Goal: Information Seeking & Learning: Learn about a topic

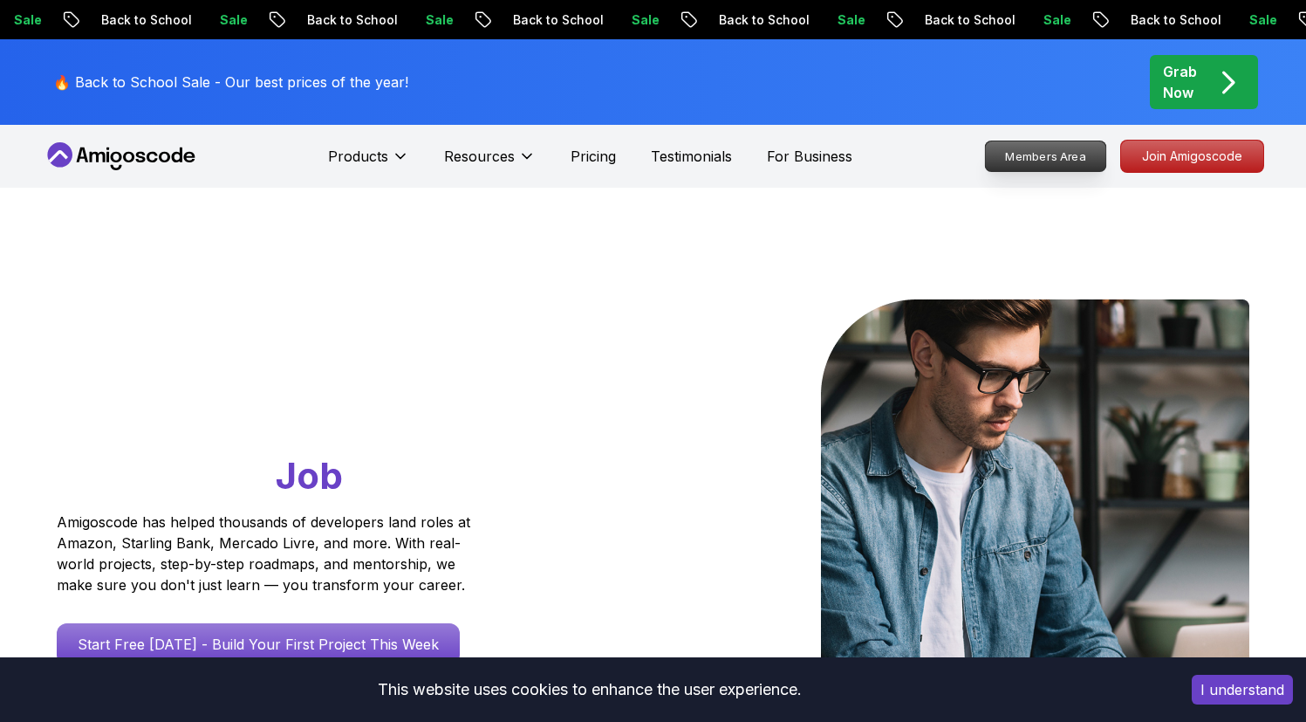
click at [1050, 153] on p "Members Area" at bounding box center [1045, 156] width 120 height 30
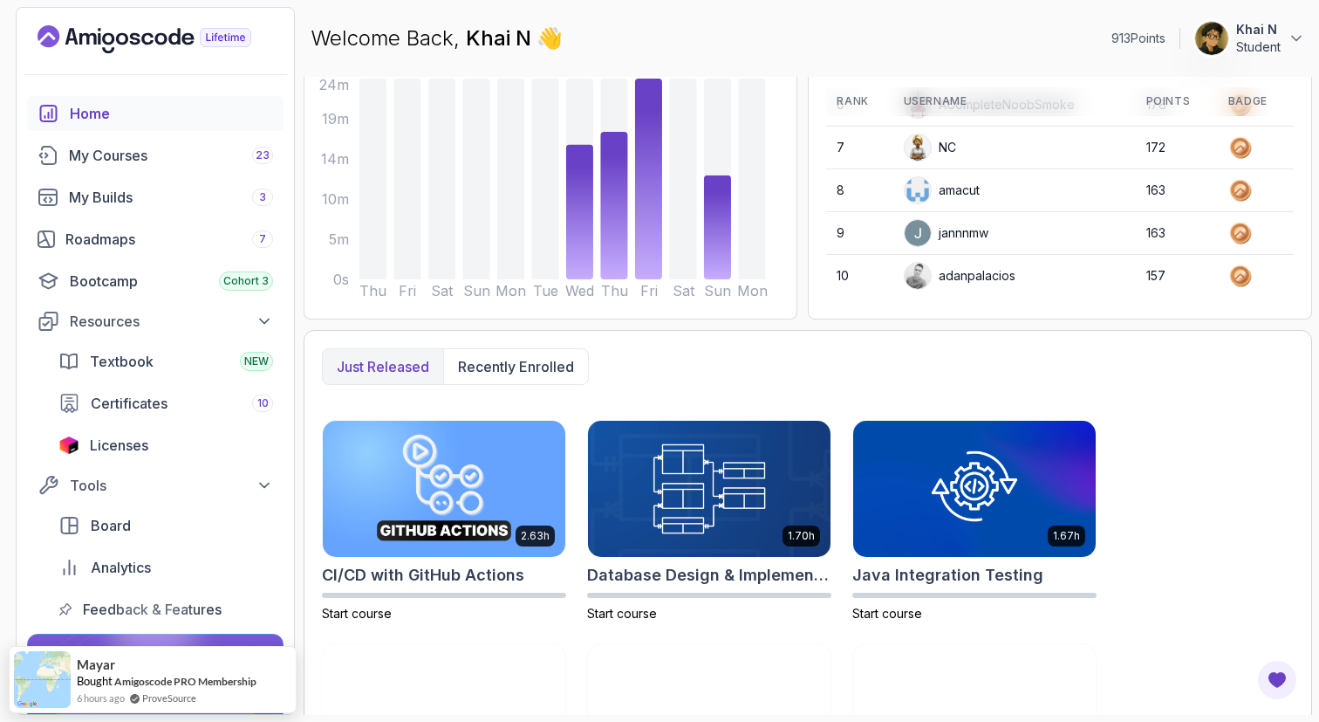
scroll to position [237, 0]
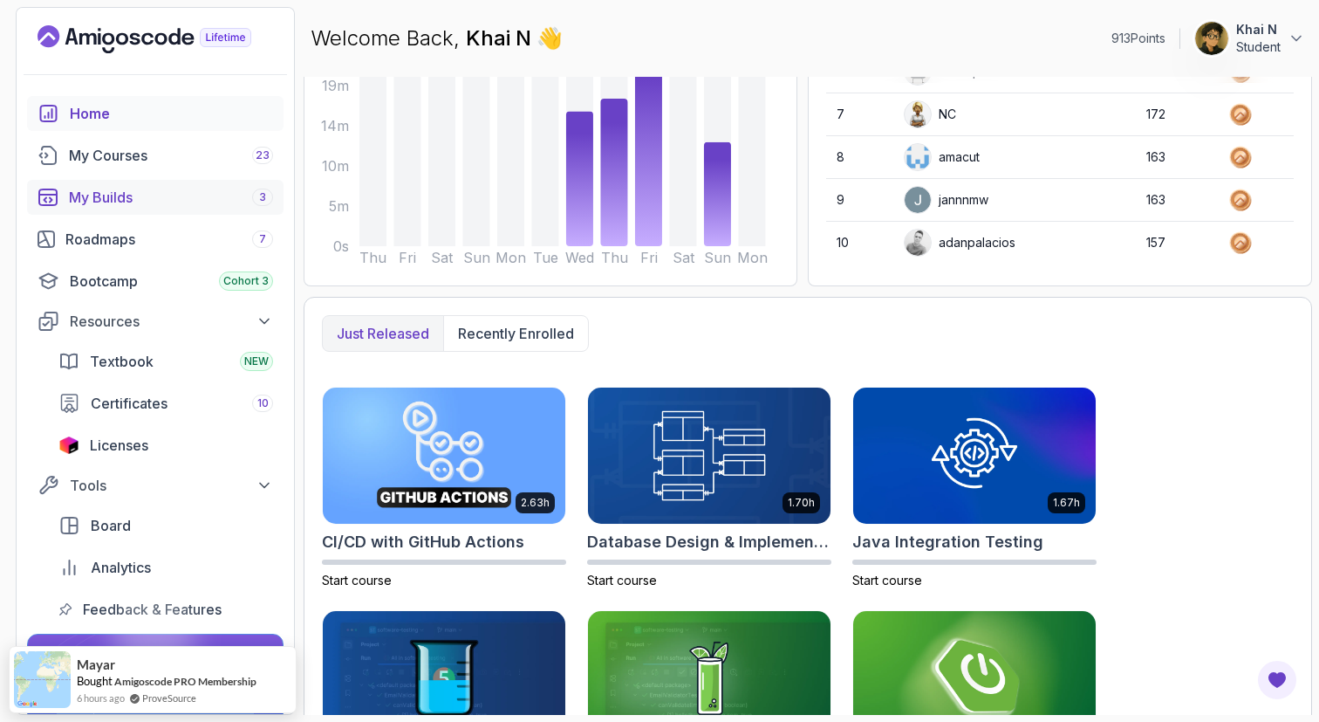
click at [184, 198] on div "My Builds 3" at bounding box center [171, 197] width 204 height 21
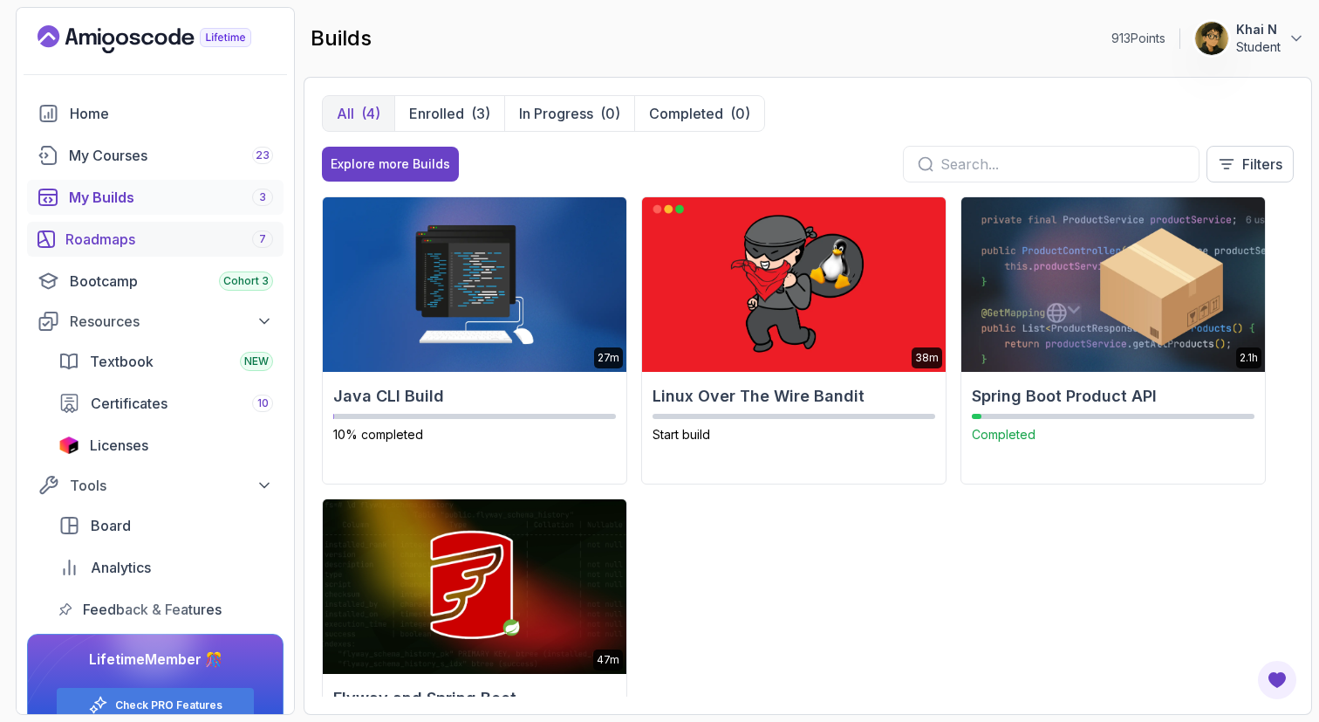
click at [162, 235] on div "Roadmaps 7" at bounding box center [169, 239] width 208 height 21
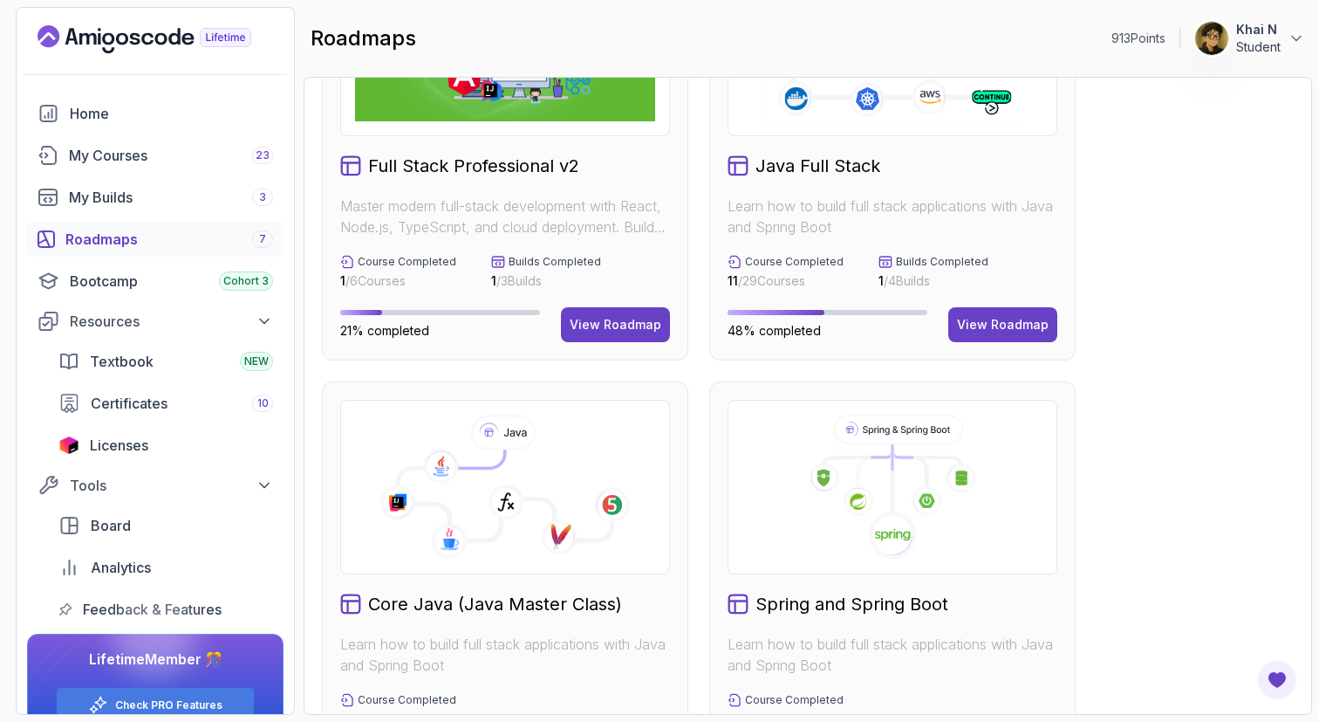
scroll to position [103, 0]
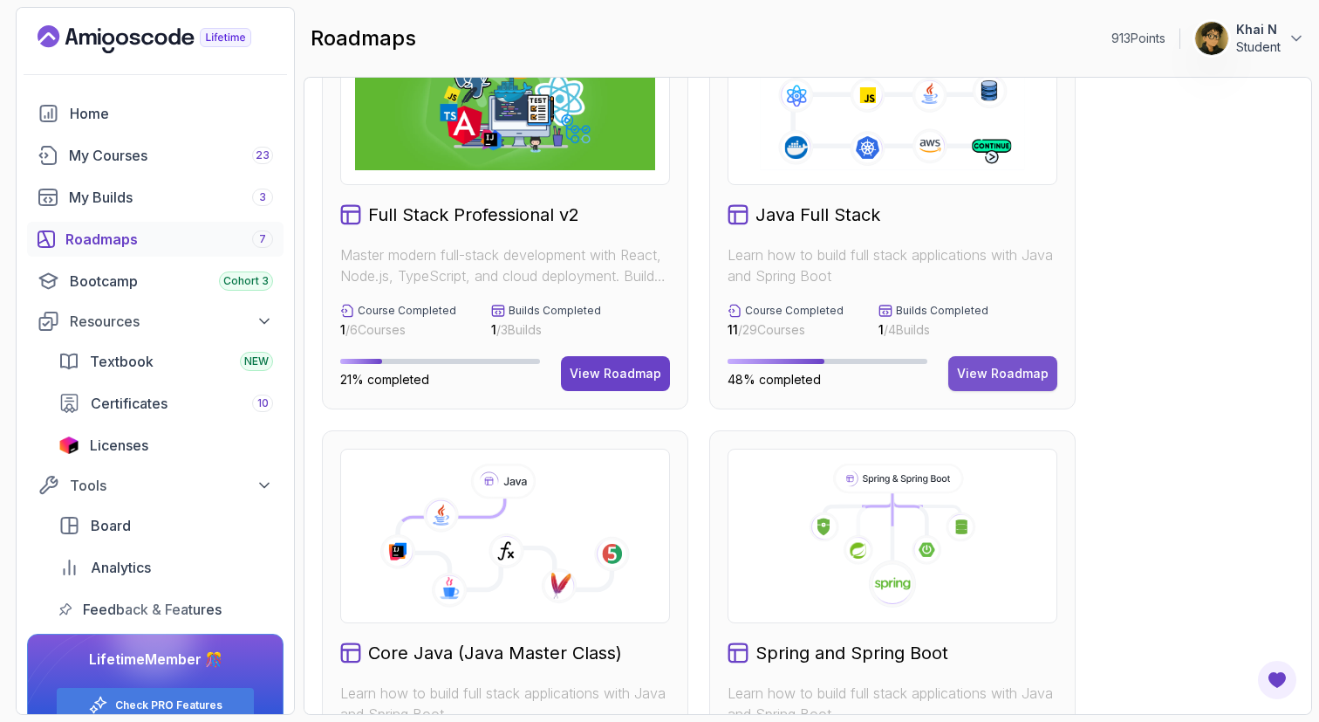
click at [1012, 367] on div "View Roadmap" at bounding box center [1003, 373] width 92 height 17
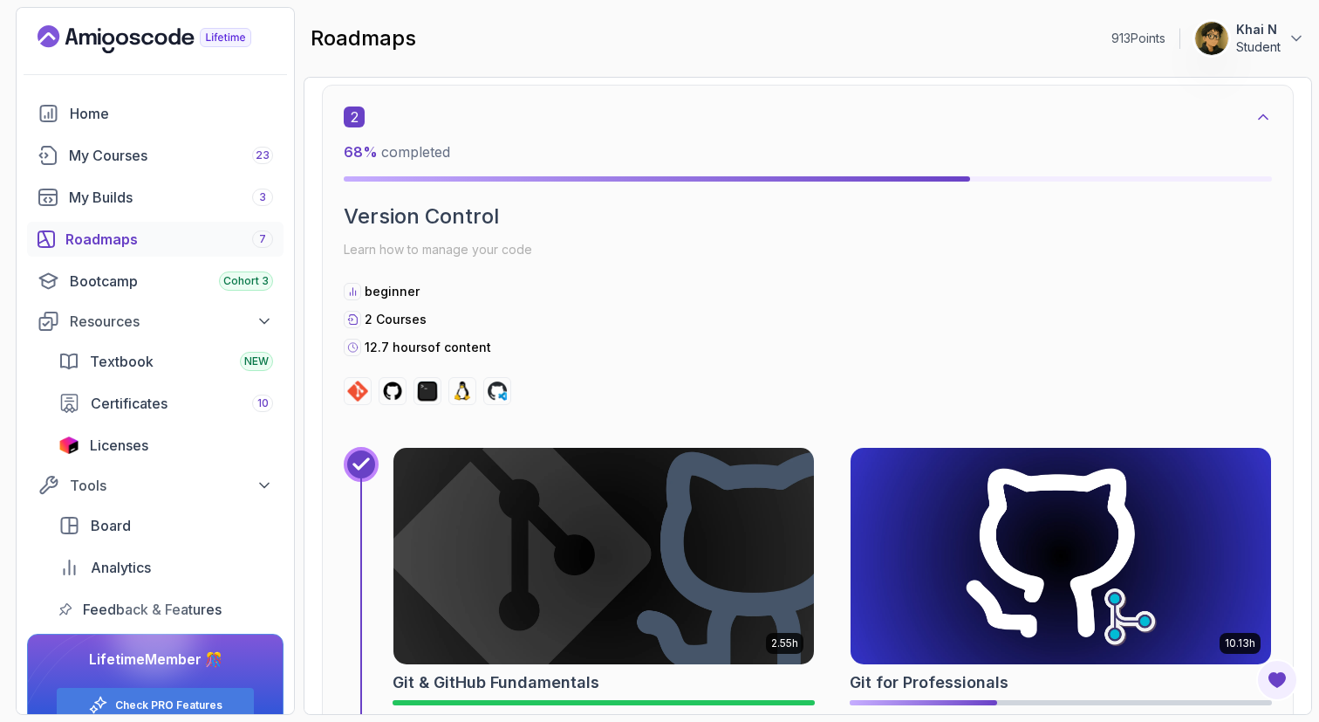
scroll to position [1604, 0]
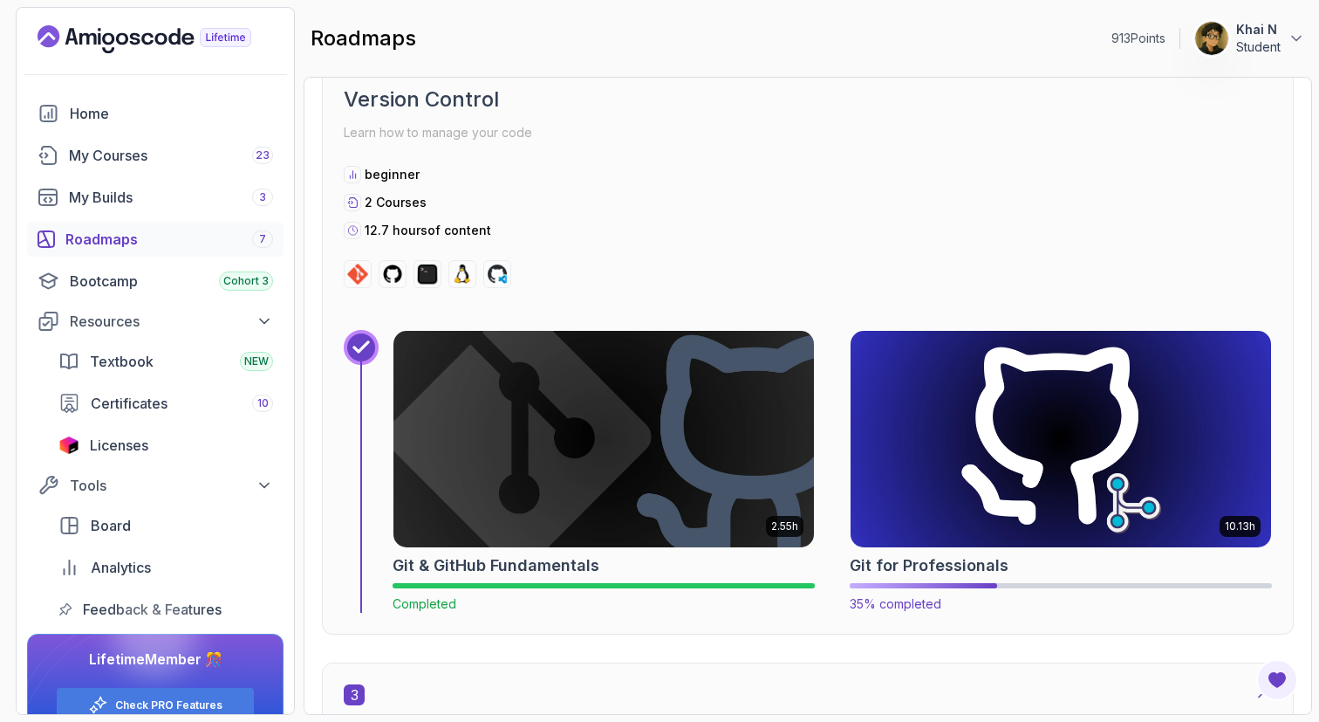
click at [1004, 476] on img at bounding box center [1061, 438] width 442 height 227
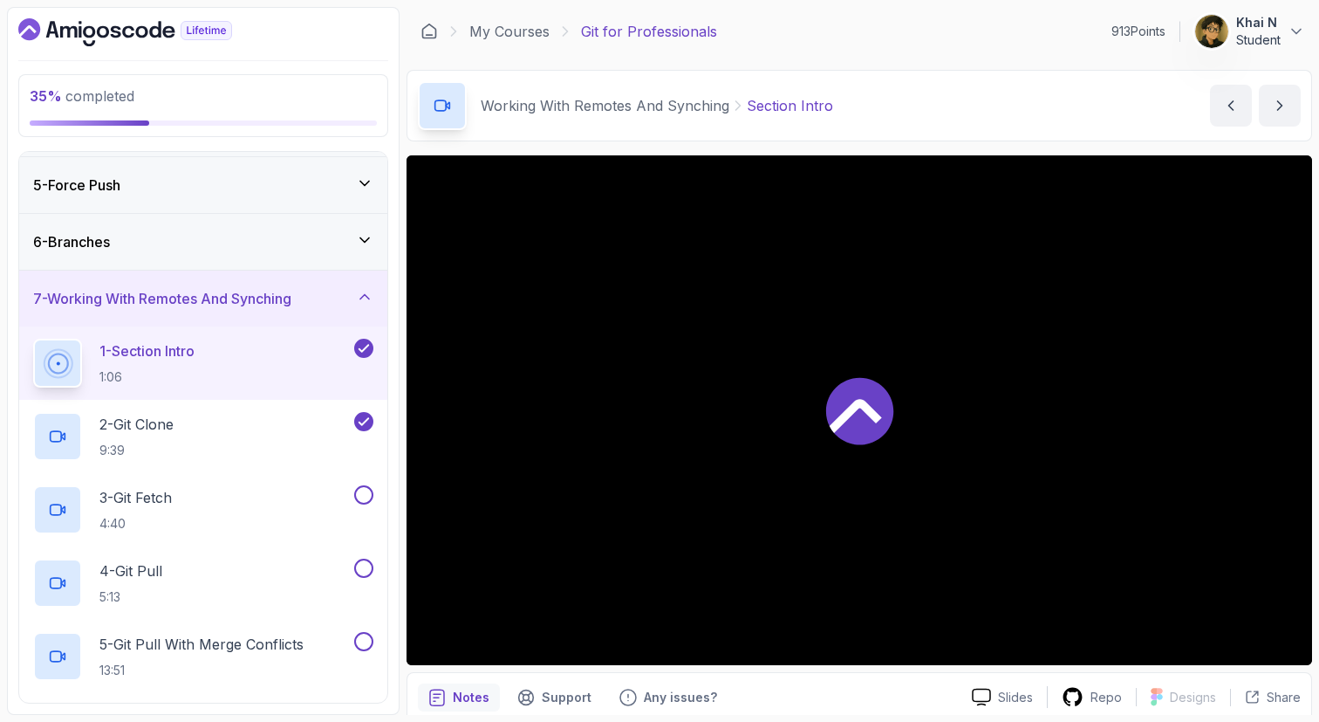
scroll to position [243, 0]
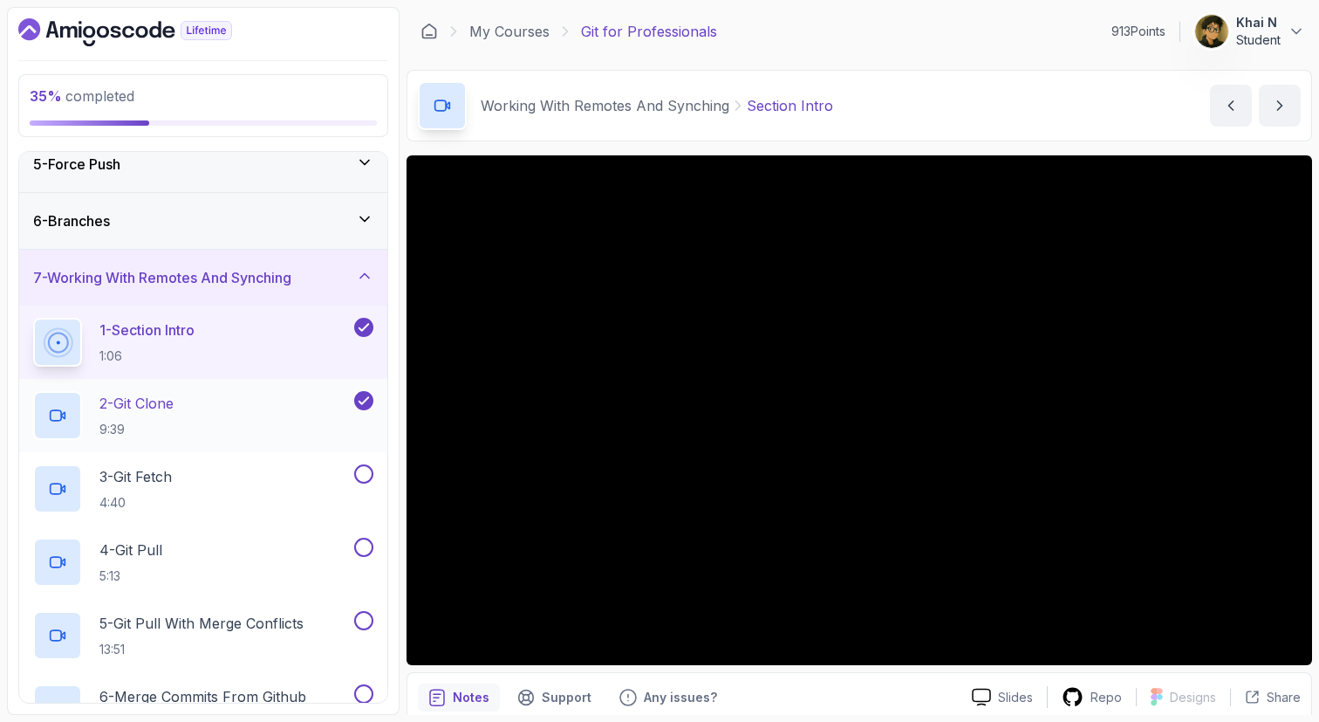
click at [249, 423] on div "2 - Git Clone 9:39" at bounding box center [192, 415] width 318 height 49
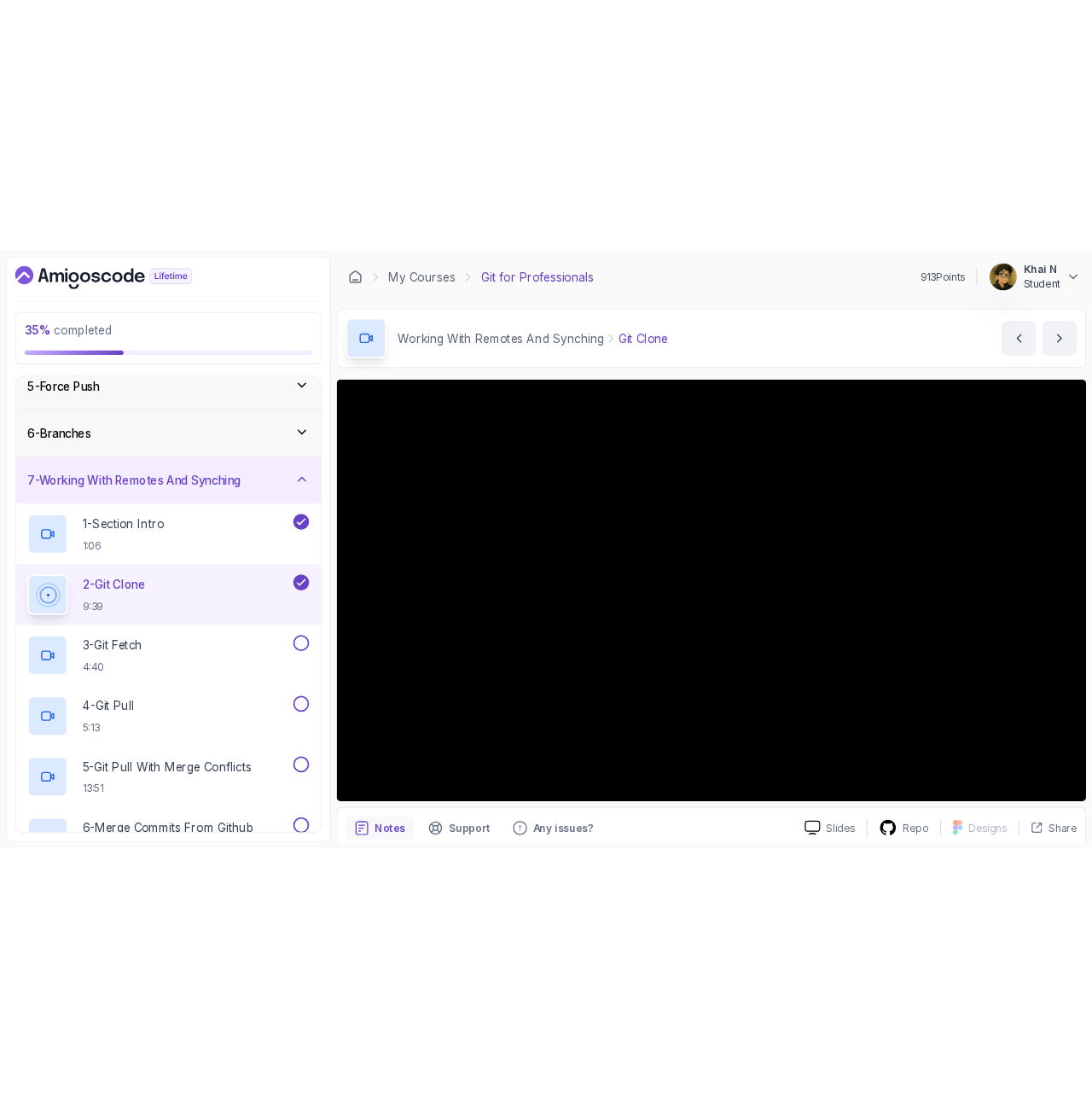
scroll to position [238, 0]
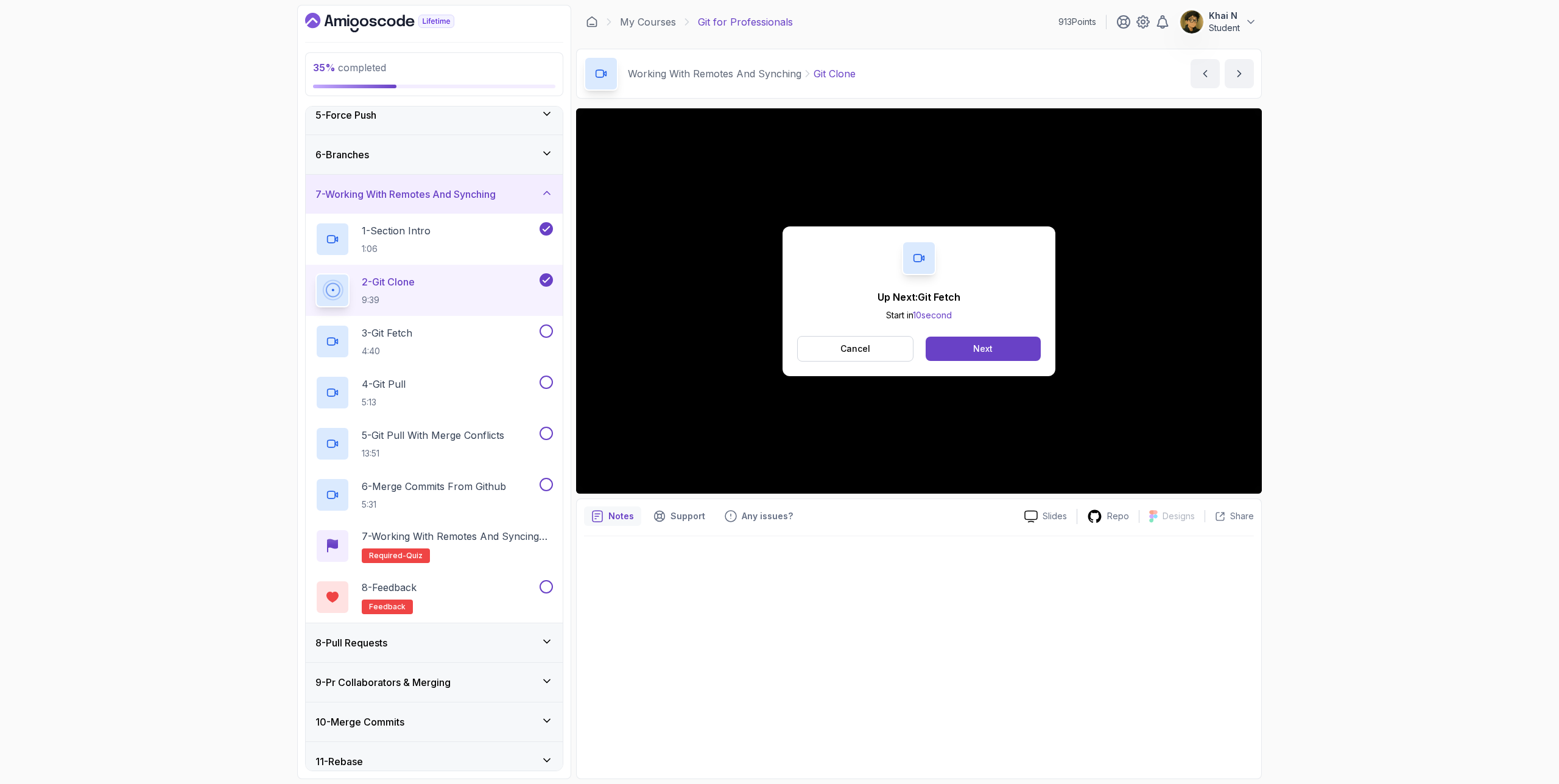
click at [911, 336] on div "Cancel Next" at bounding box center [918, 349] width 244 height 26
click at [911, 350] on button "Next" at bounding box center [983, 349] width 115 height 24
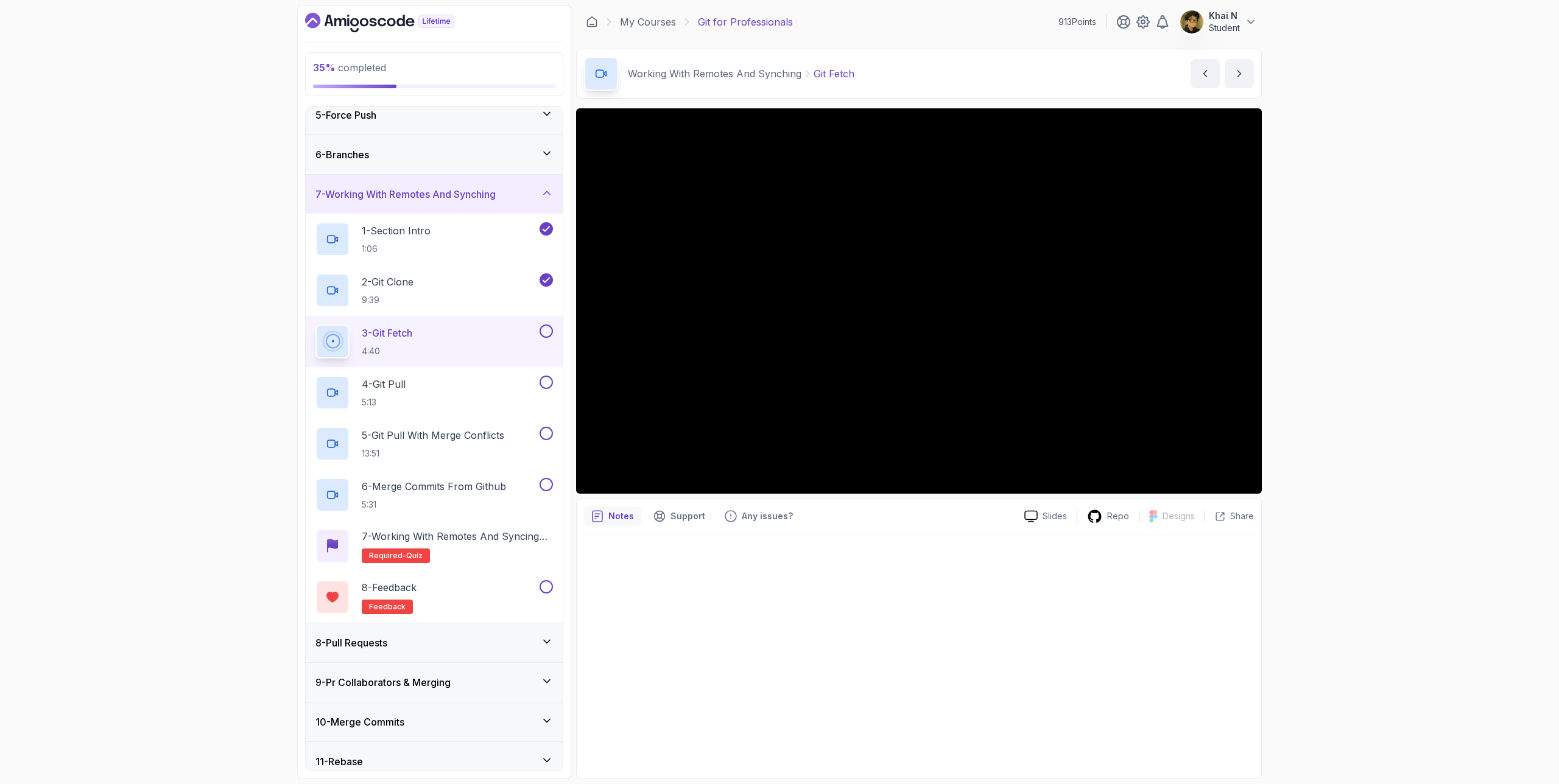
click at [847, 503] on div at bounding box center [919, 654] width 670 height 235
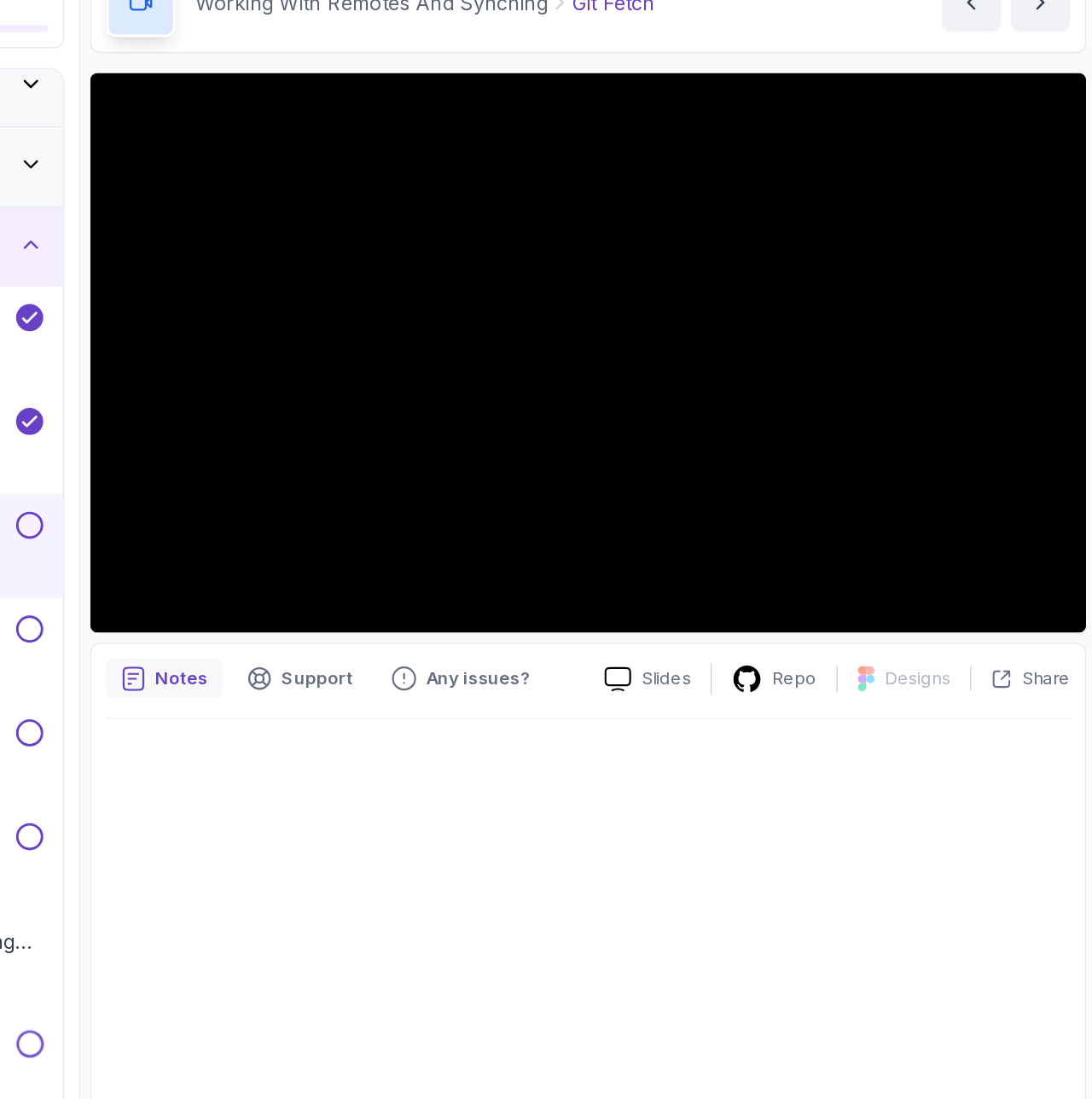
drag, startPoint x: 1087, startPoint y: 445, endPoint x: 1205, endPoint y: 446, distance: 118.0
click at [1092, 446] on html "35 % completed 1 - Intro 2 - Excluding Files And Folders 3 - Taking Closer Look…" at bounding box center [546, 550] width 1092 height 1099
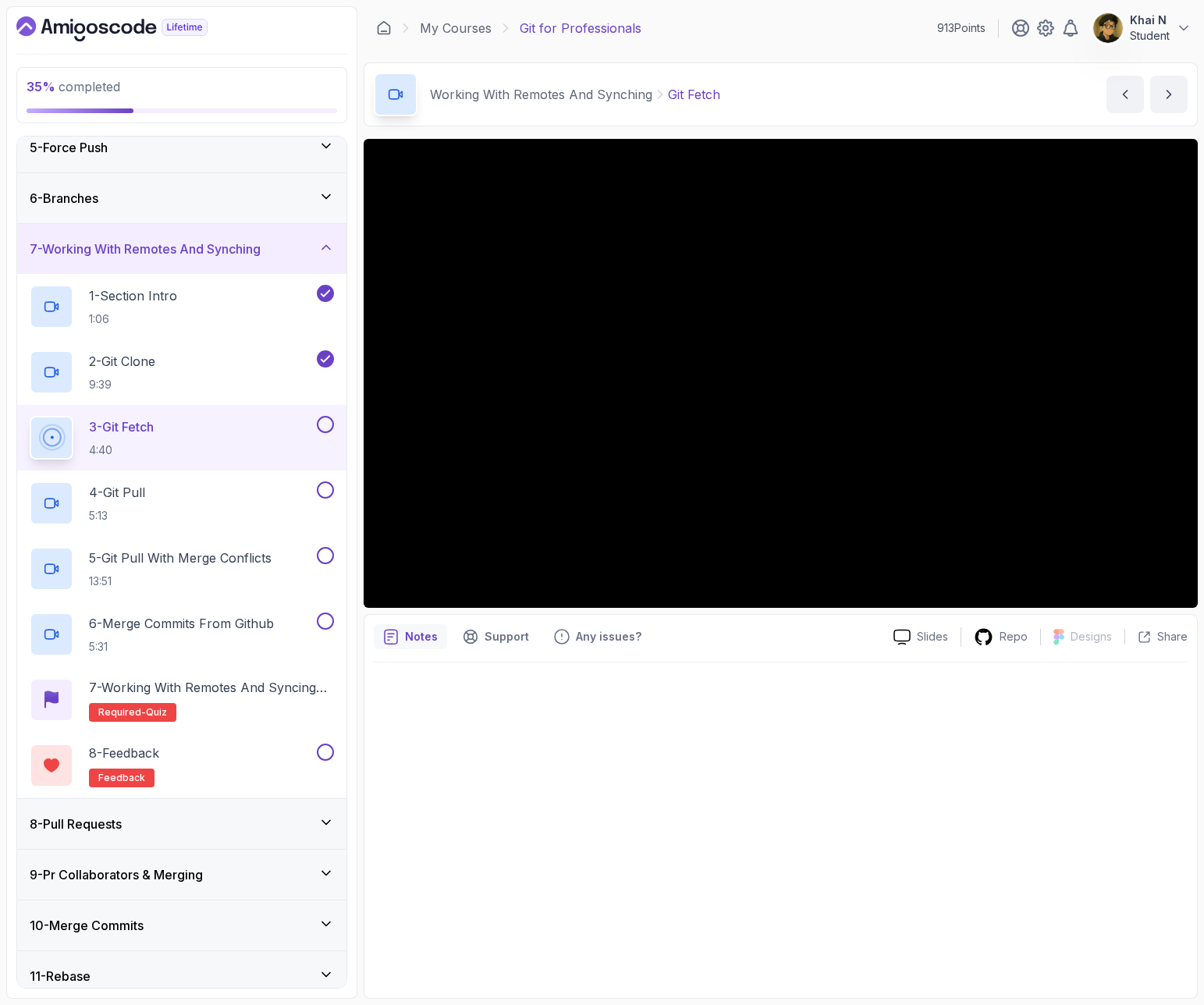
click at [791, 641] on div "Notes Support Any issues?" at bounding box center [627, 637] width 507 height 25
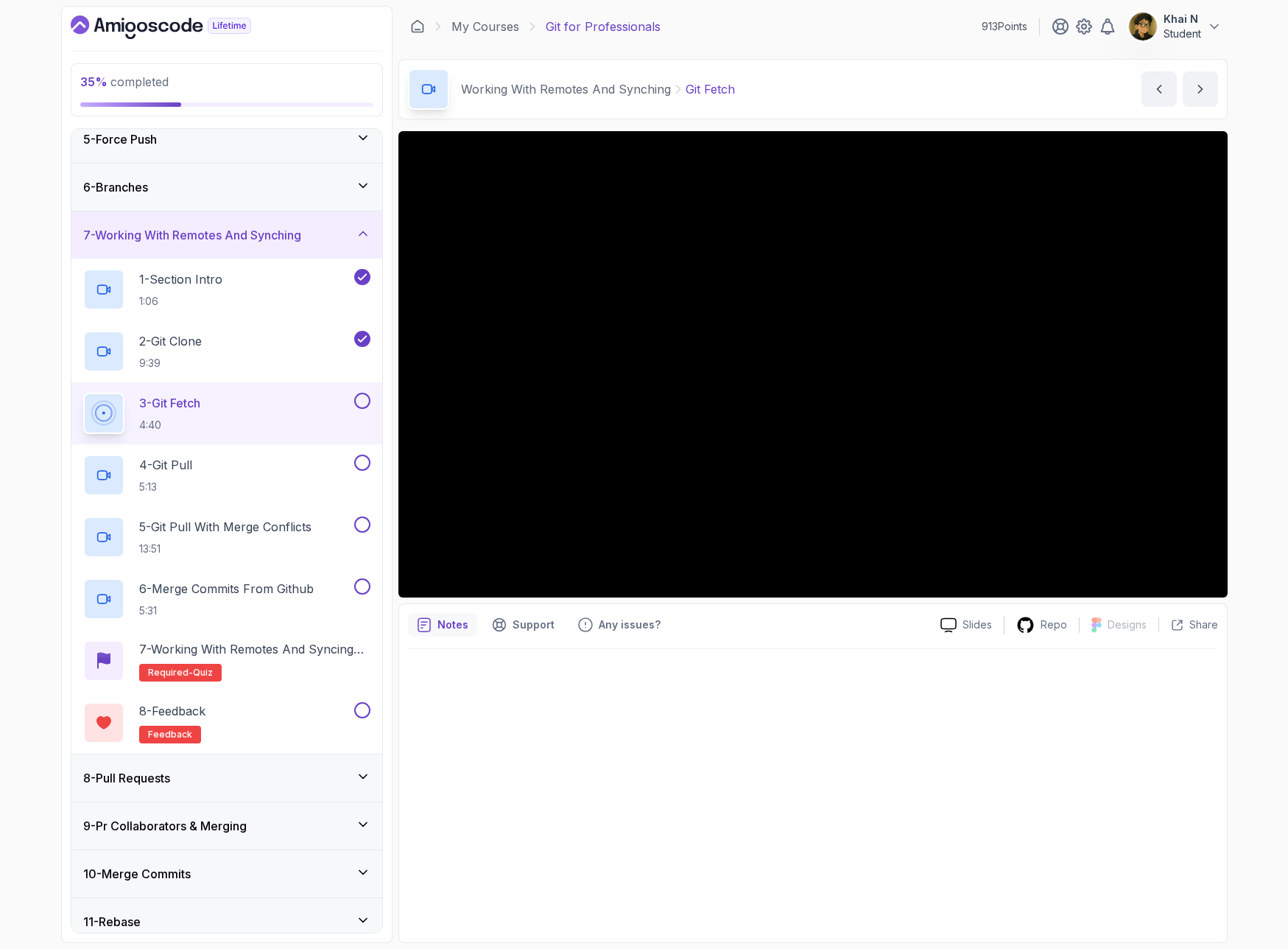
click at [992, 609] on div at bounding box center [813, 791] width 810 height 285
click at [1055, 609] on div at bounding box center [813, 791] width 810 height 285
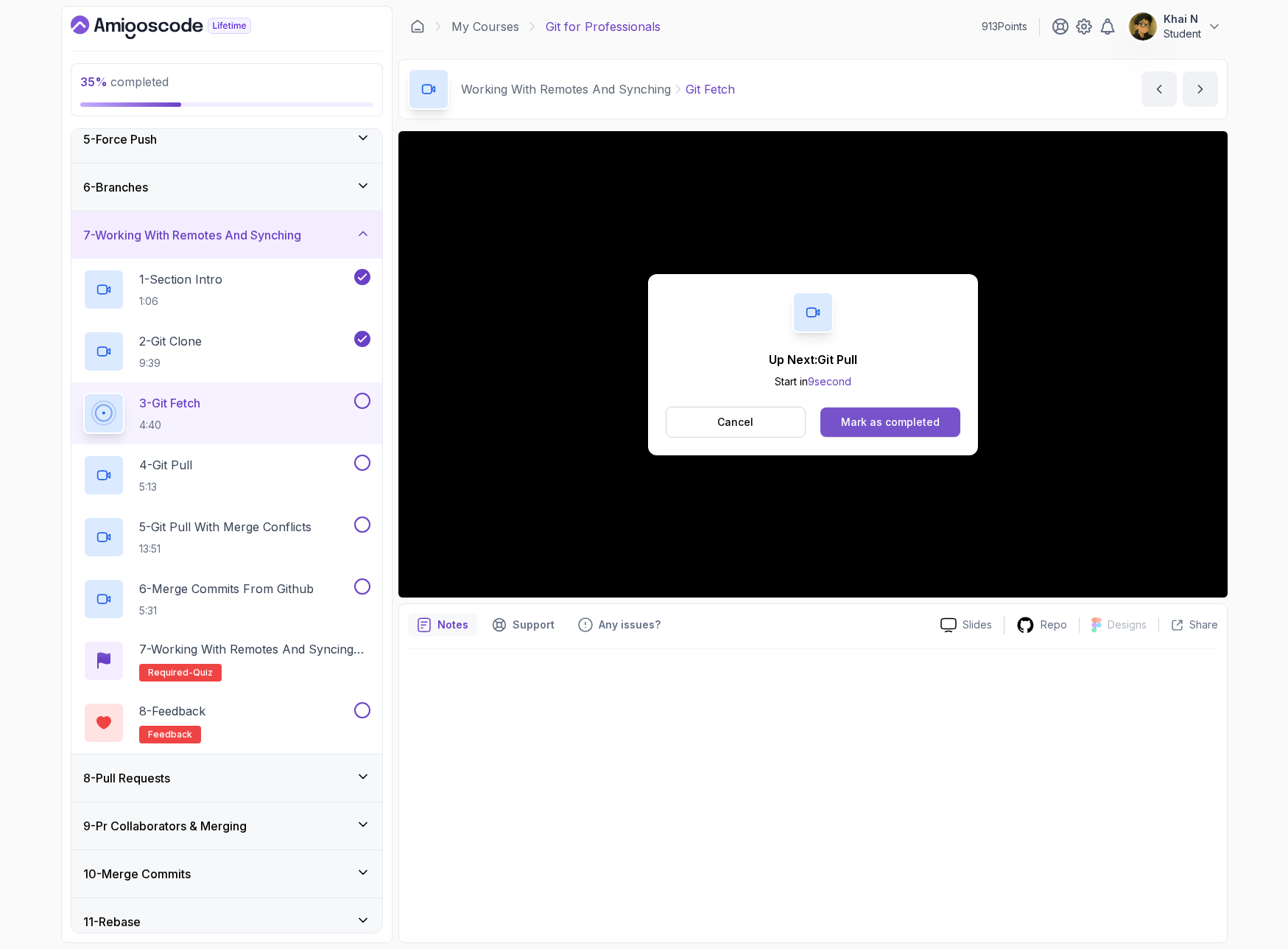
click at [927, 415] on div "Mark as completed" at bounding box center [890, 421] width 99 height 14
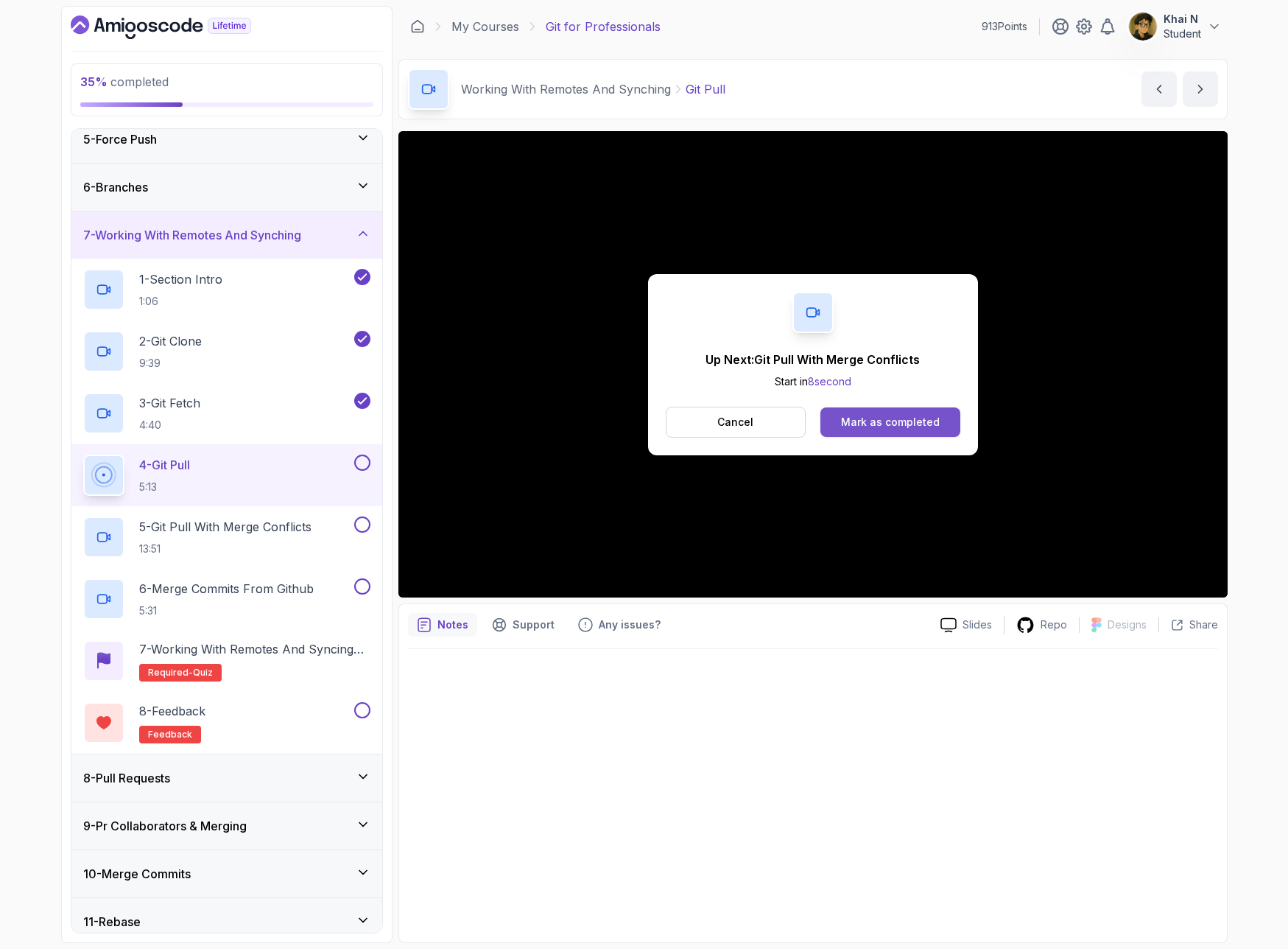
click at [847, 423] on div "Mark as completed" at bounding box center [890, 421] width 99 height 14
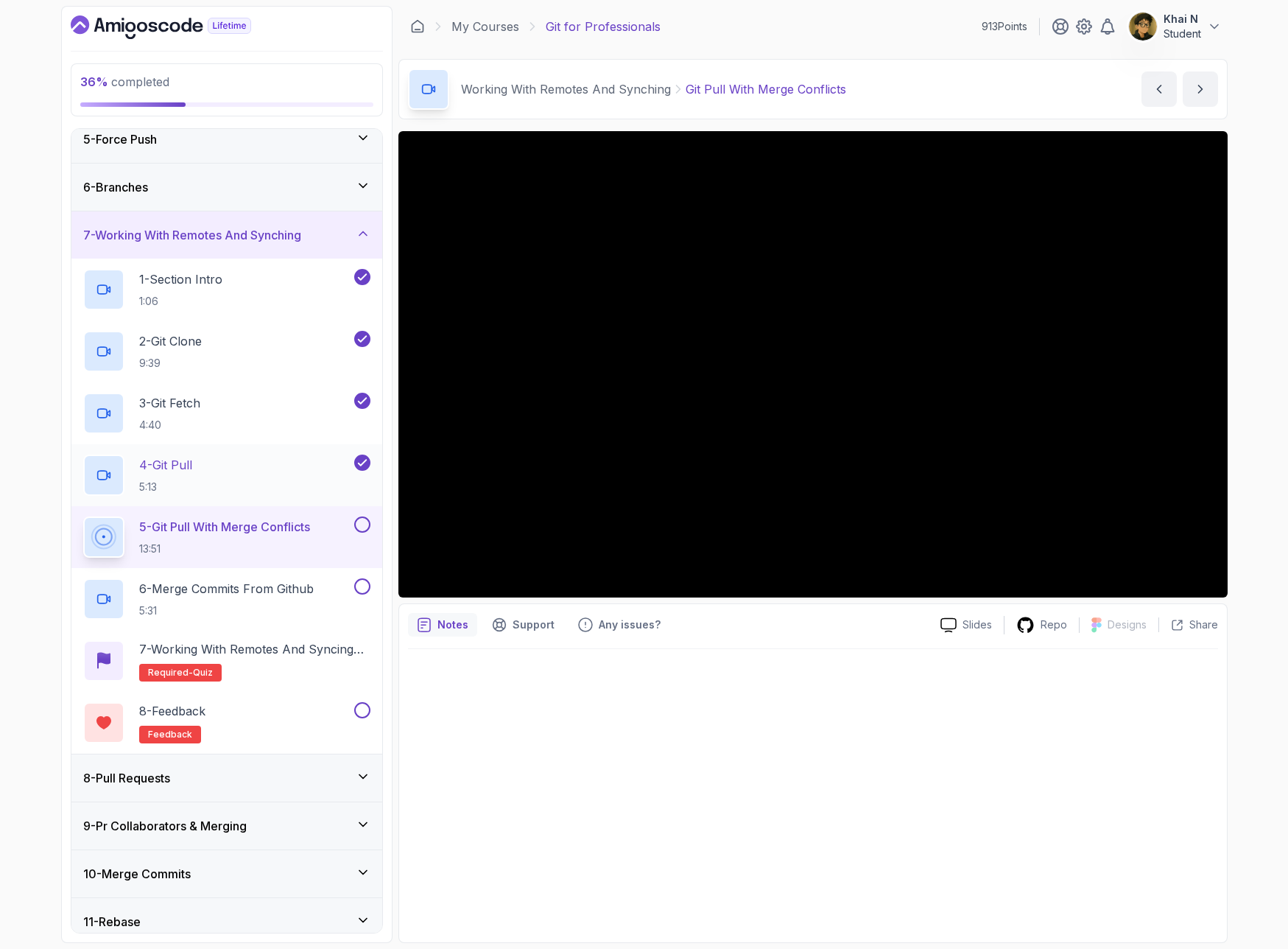
click at [274, 467] on div "4 - Git Pull 5:13" at bounding box center [218, 474] width 268 height 41
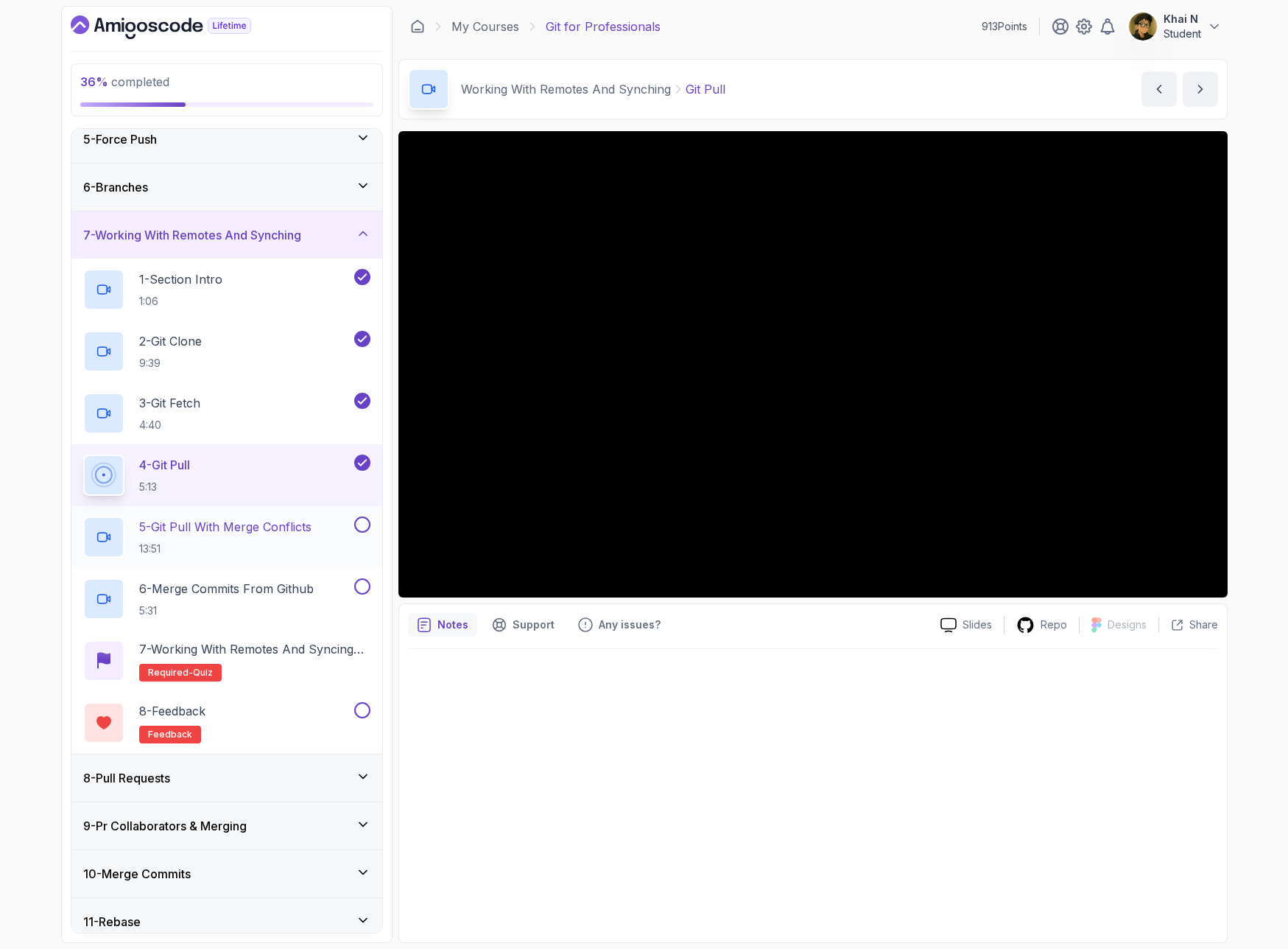
click at [283, 547] on p "13:51" at bounding box center [225, 548] width 172 height 14
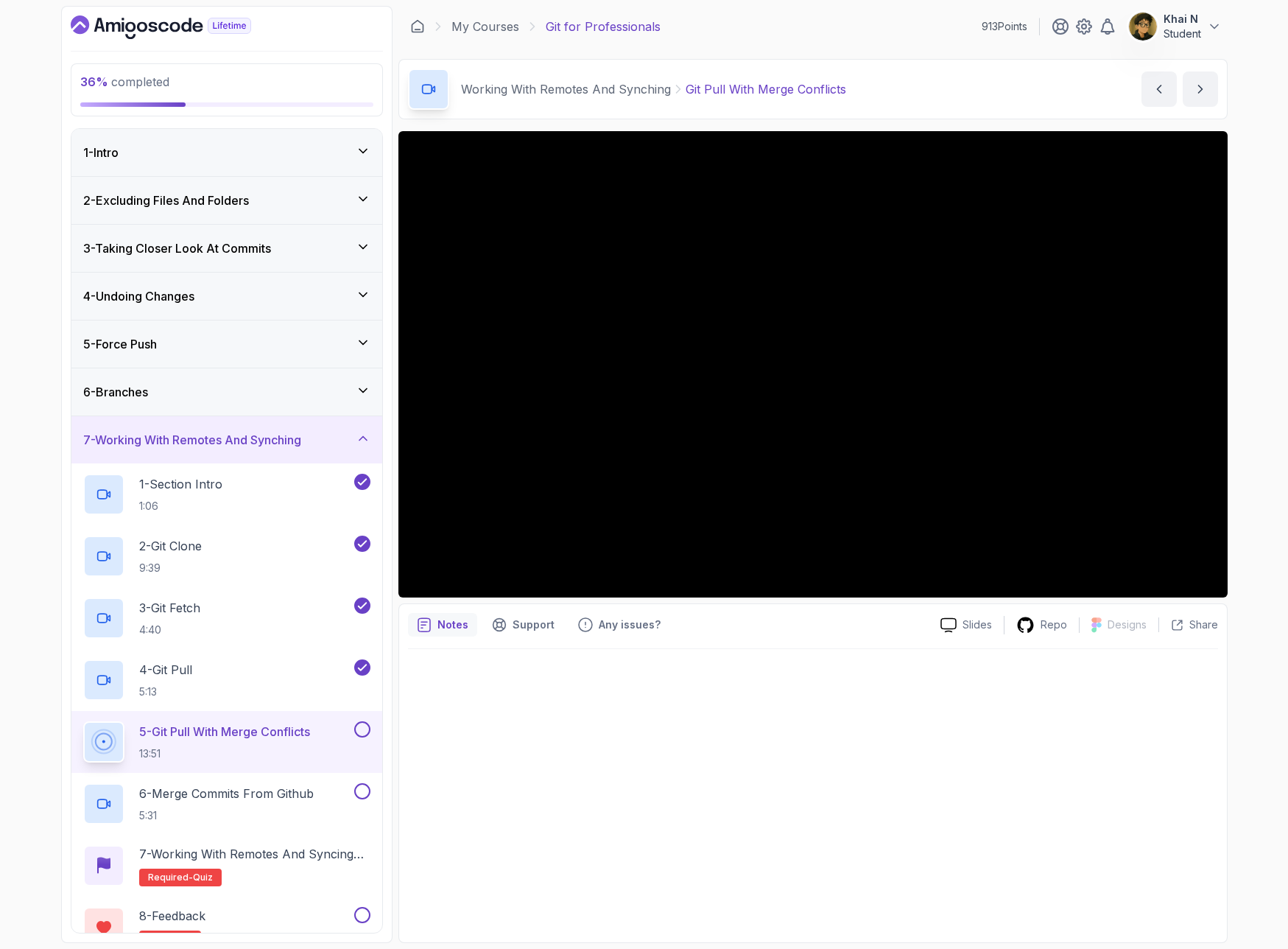
click at [1010, 609] on div at bounding box center [813, 791] width 810 height 285
click at [864, 609] on div at bounding box center [813, 791] width 810 height 285
click at [896, 609] on div at bounding box center [813, 791] width 810 height 285
click at [645, 609] on div at bounding box center [813, 791] width 810 height 285
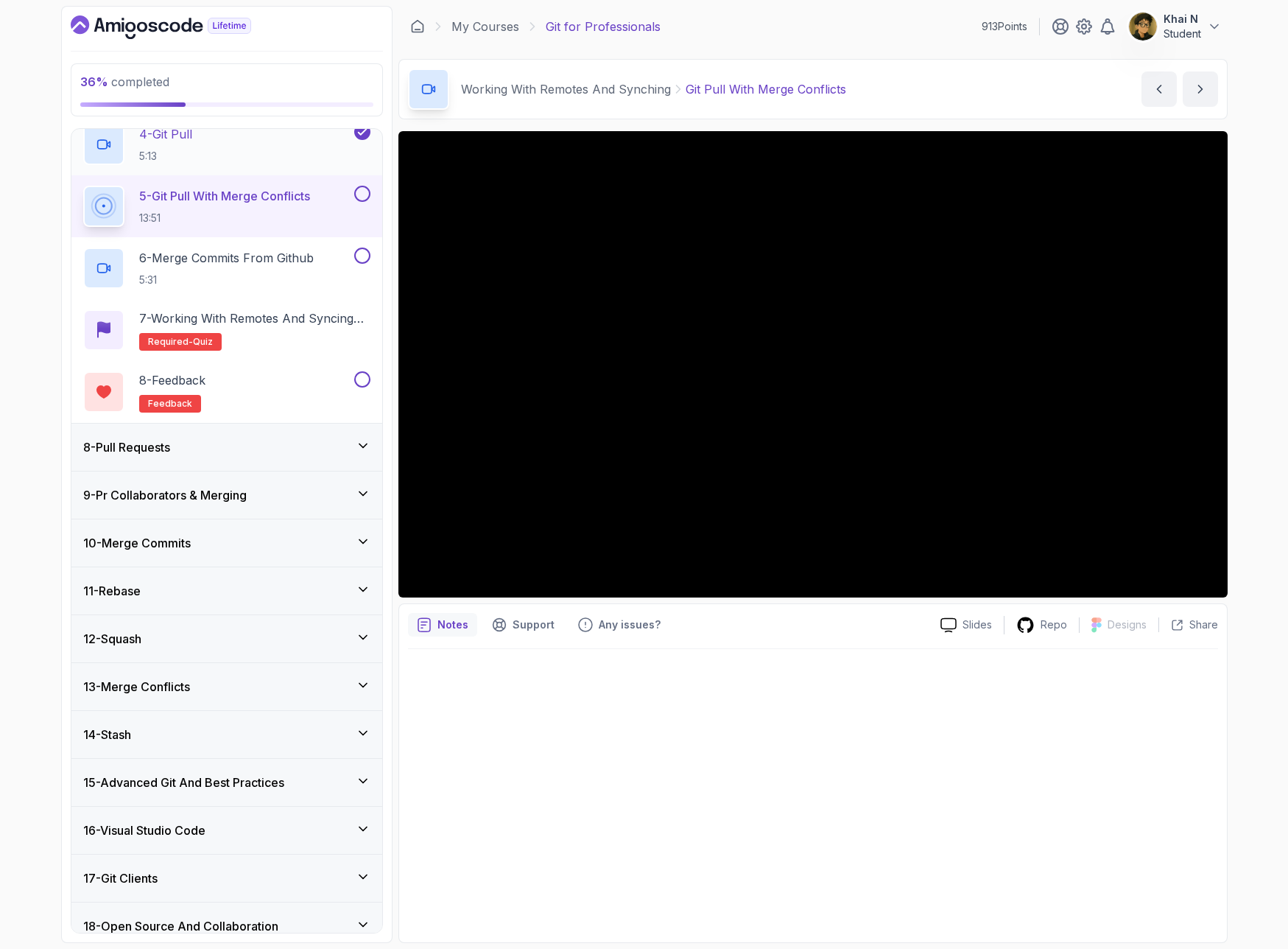
scroll to position [648, 0]
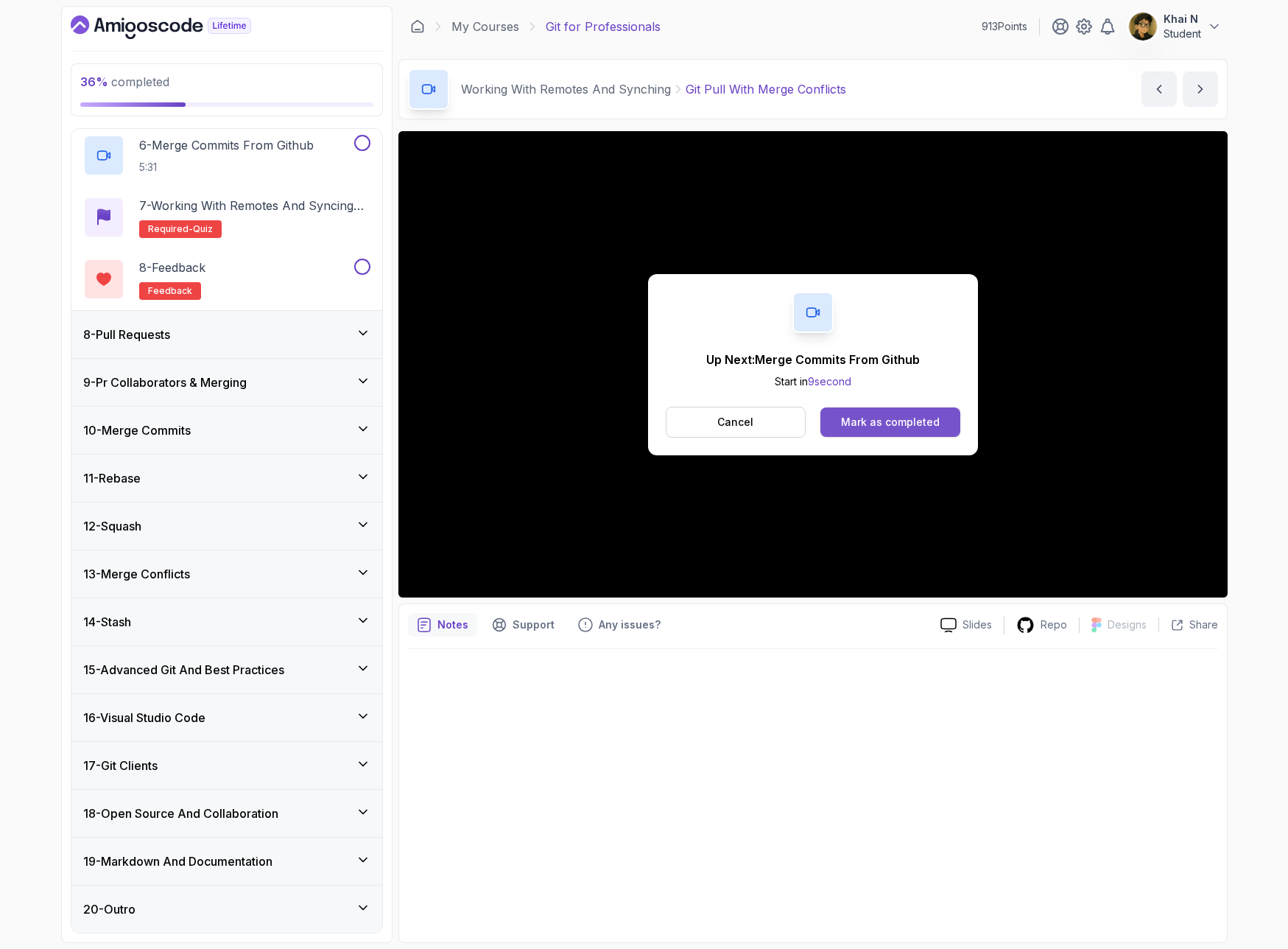
click at [876, 422] on div "Mark as completed" at bounding box center [890, 421] width 99 height 14
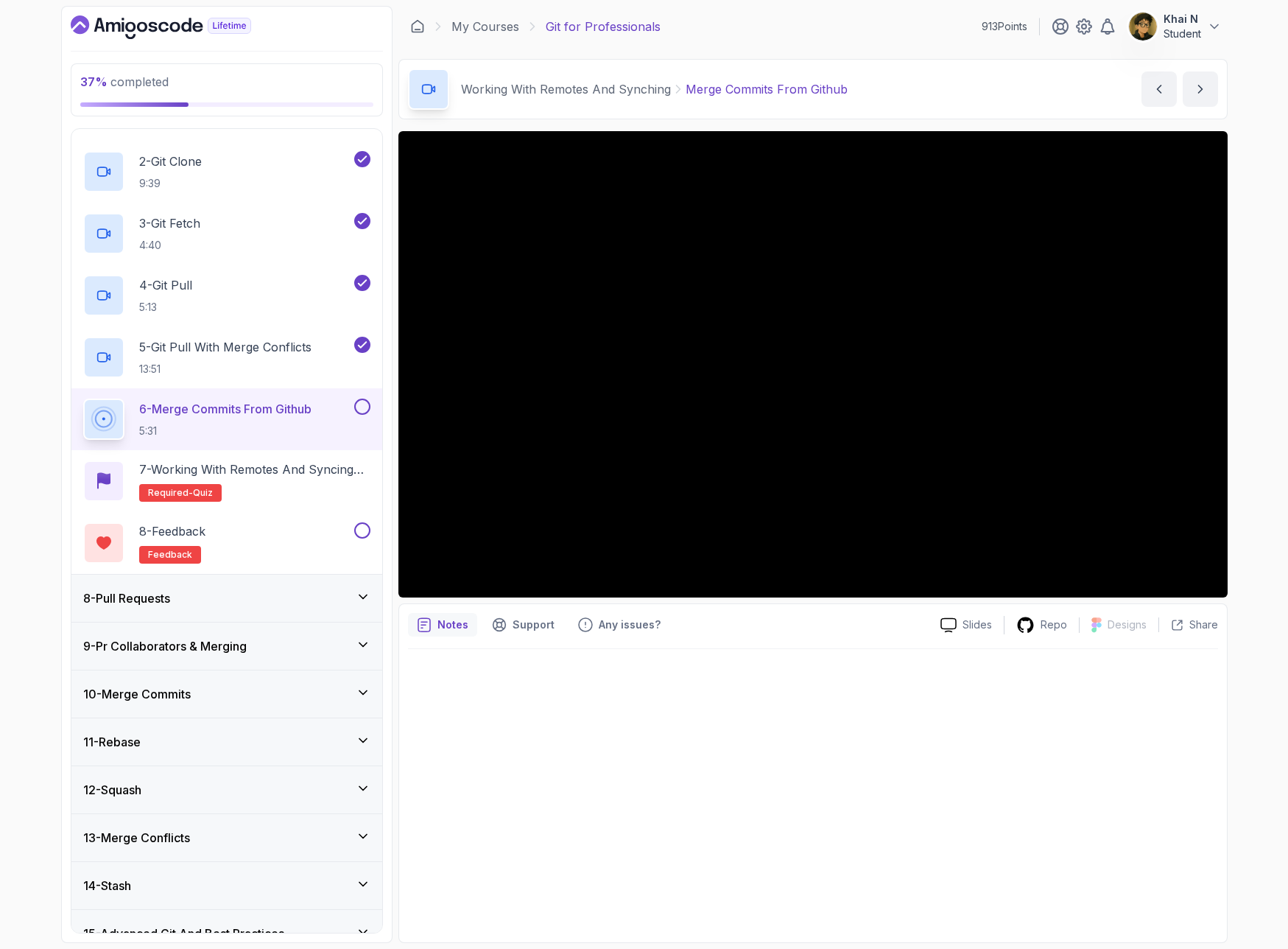
scroll to position [375, 0]
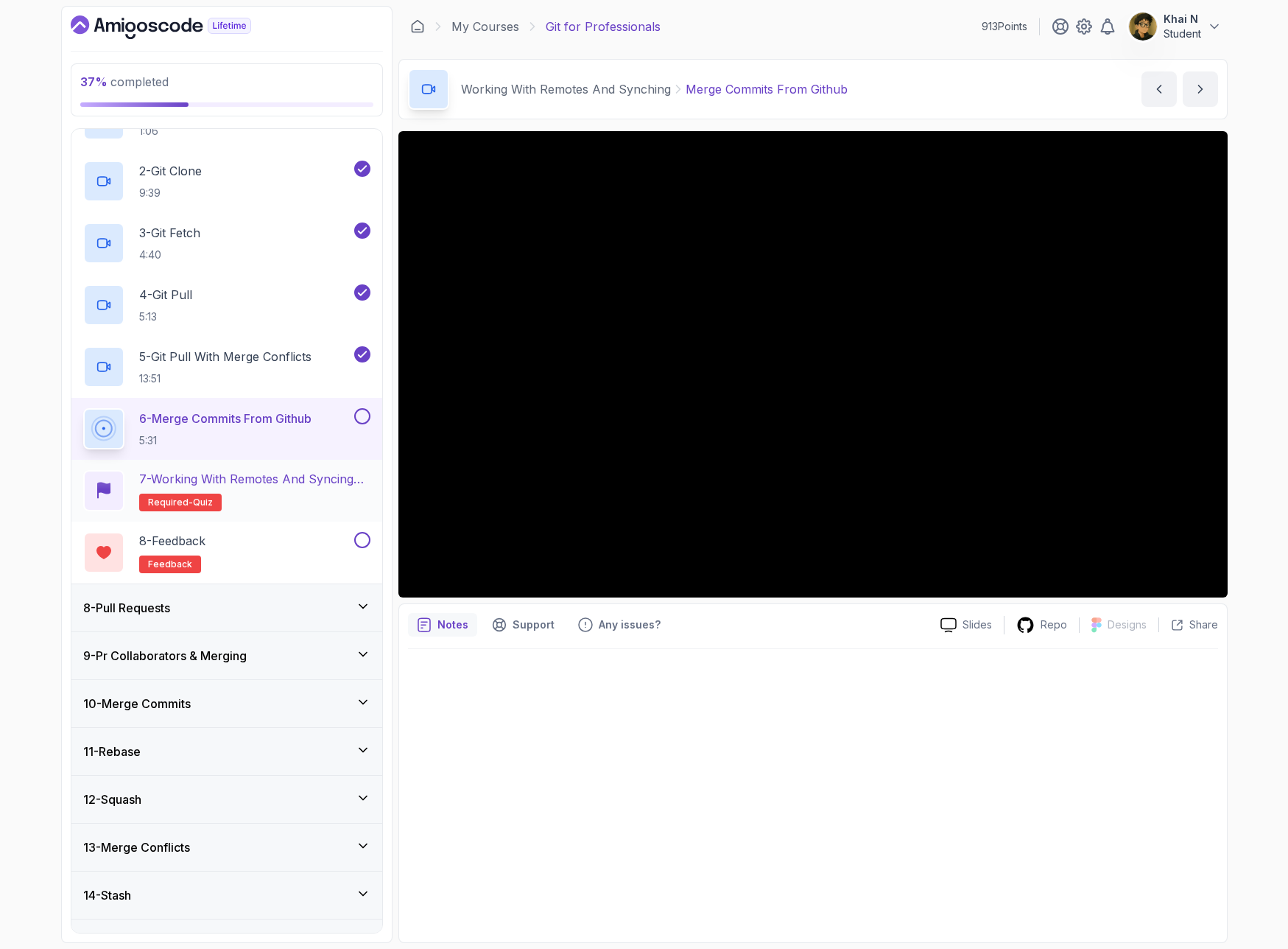
click at [286, 496] on h2 "7 - Working with Remotes and Syncing Quiz Required- quiz" at bounding box center [255, 491] width 231 height 41
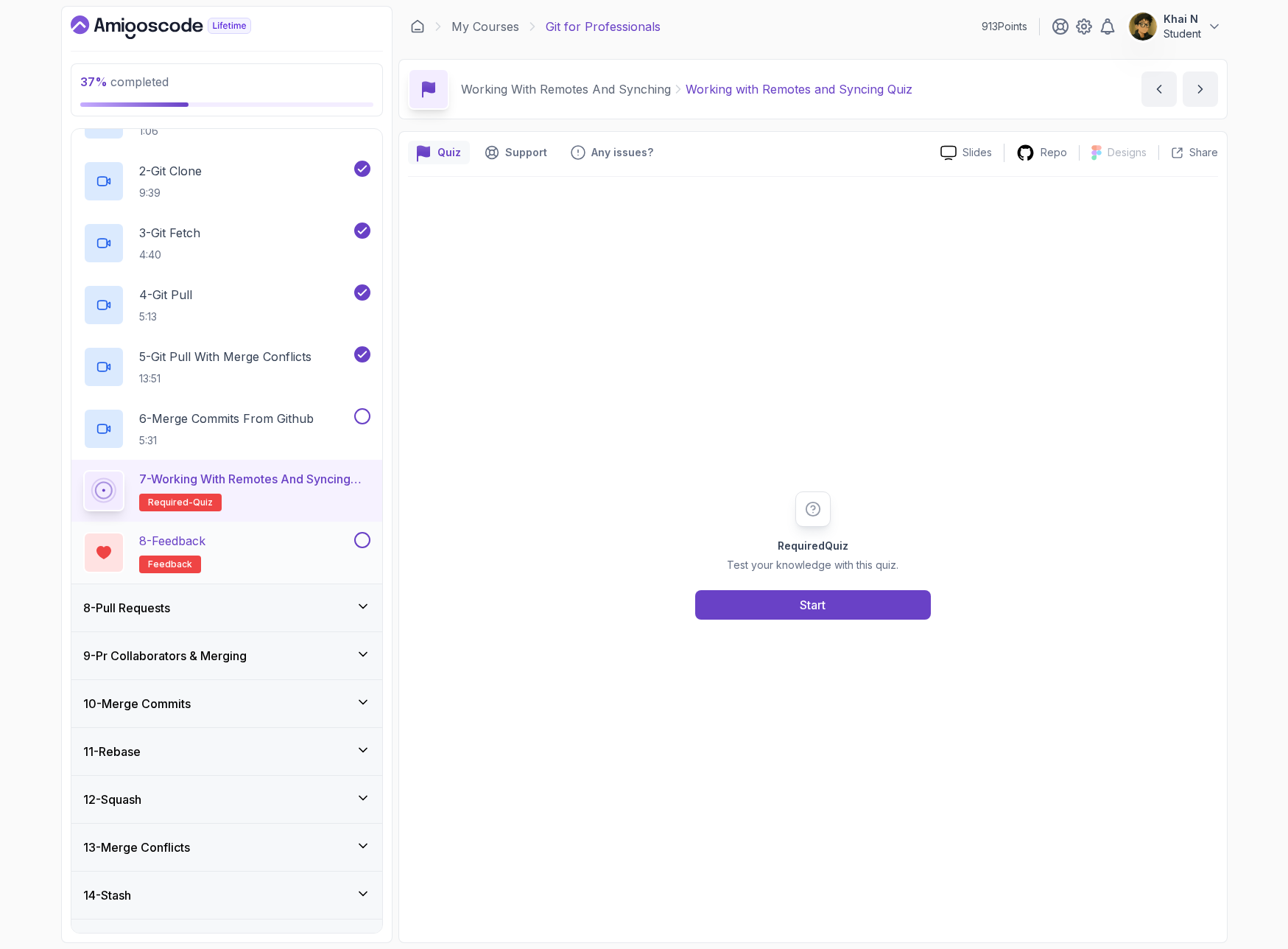
click at [266, 551] on div "8 - Feedback feedback" at bounding box center [218, 552] width 268 height 41
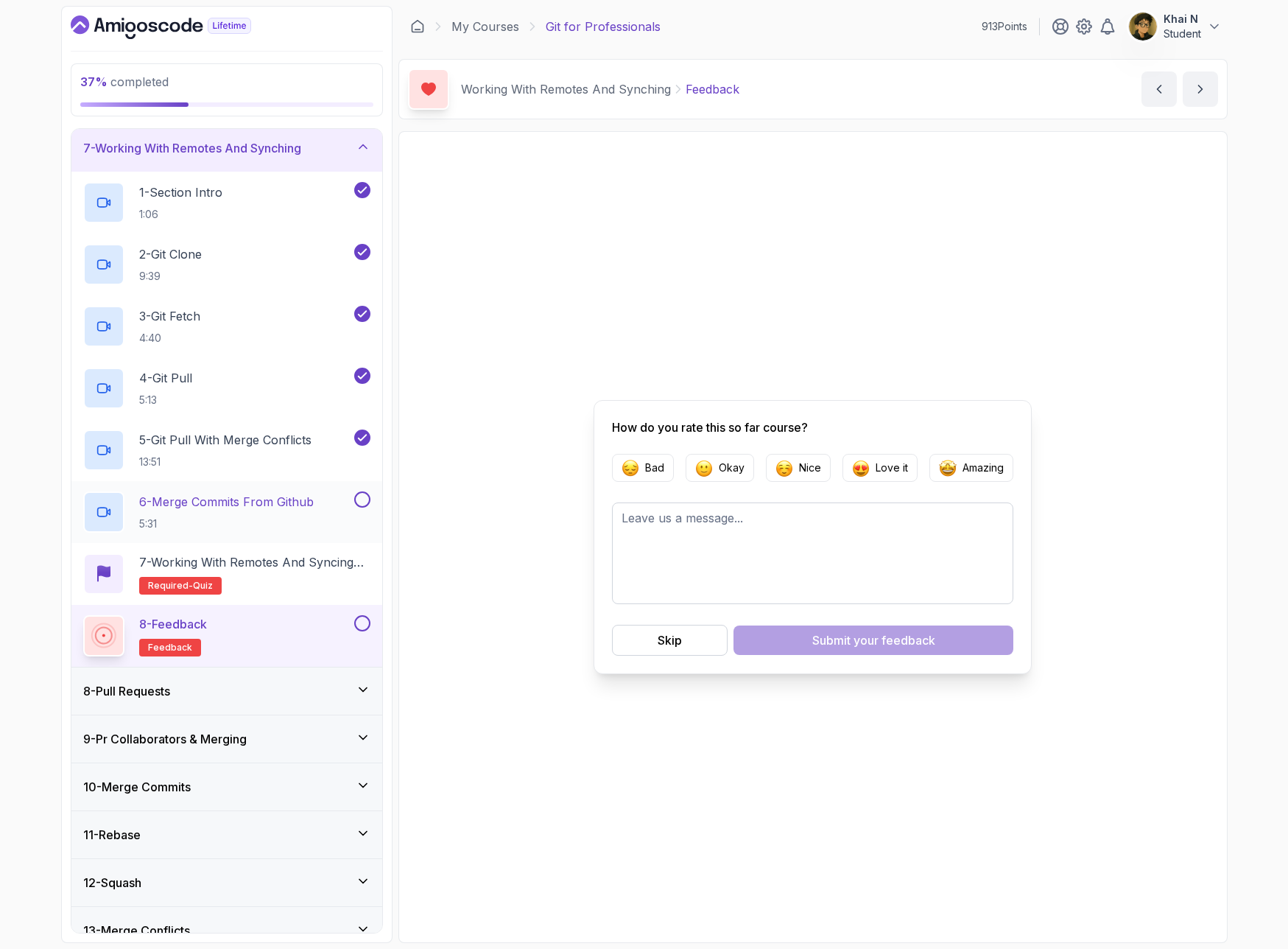
scroll to position [281, 0]
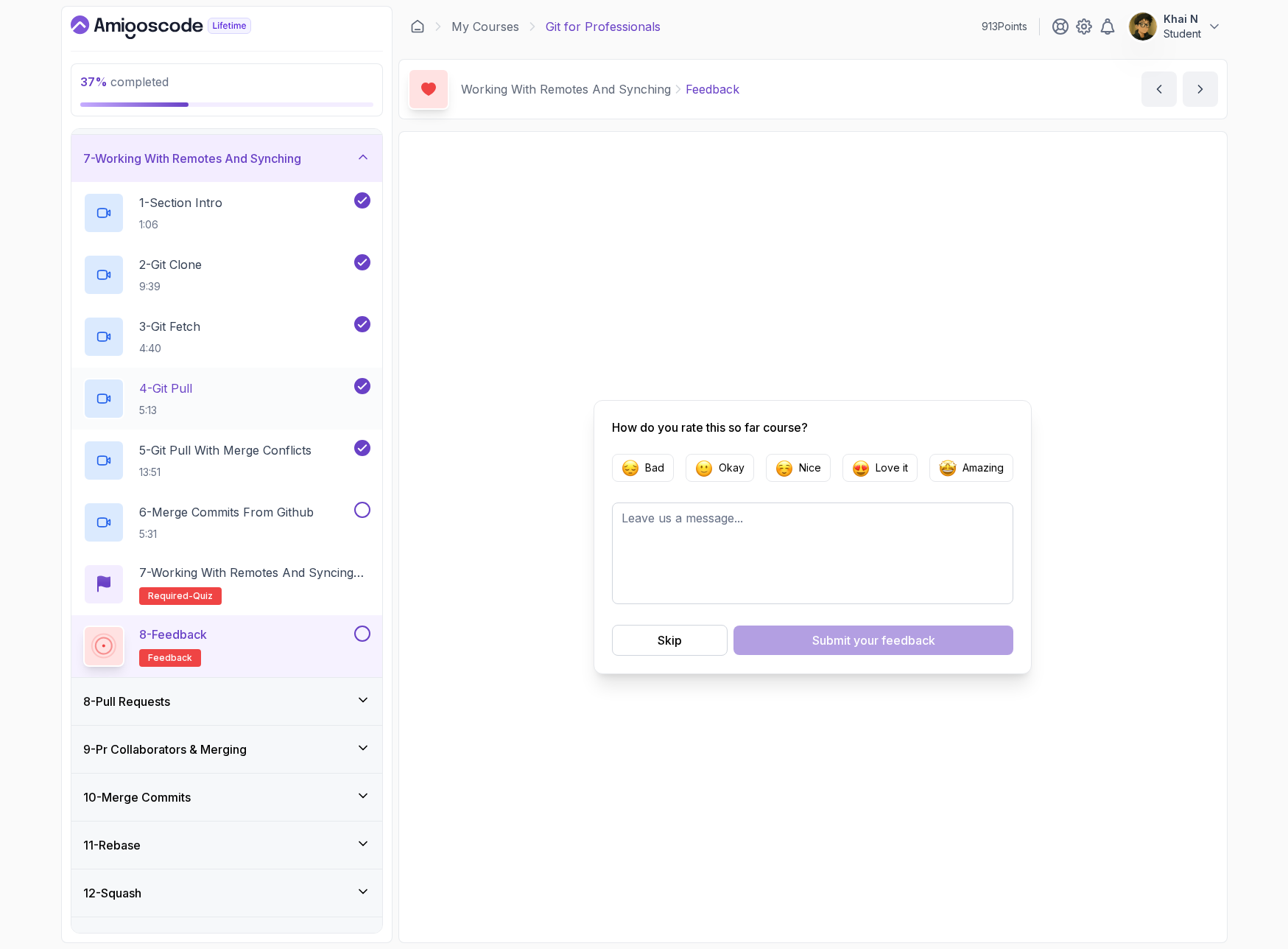
click at [279, 412] on div "4 - Git Pull 5:13" at bounding box center [218, 399] width 268 height 41
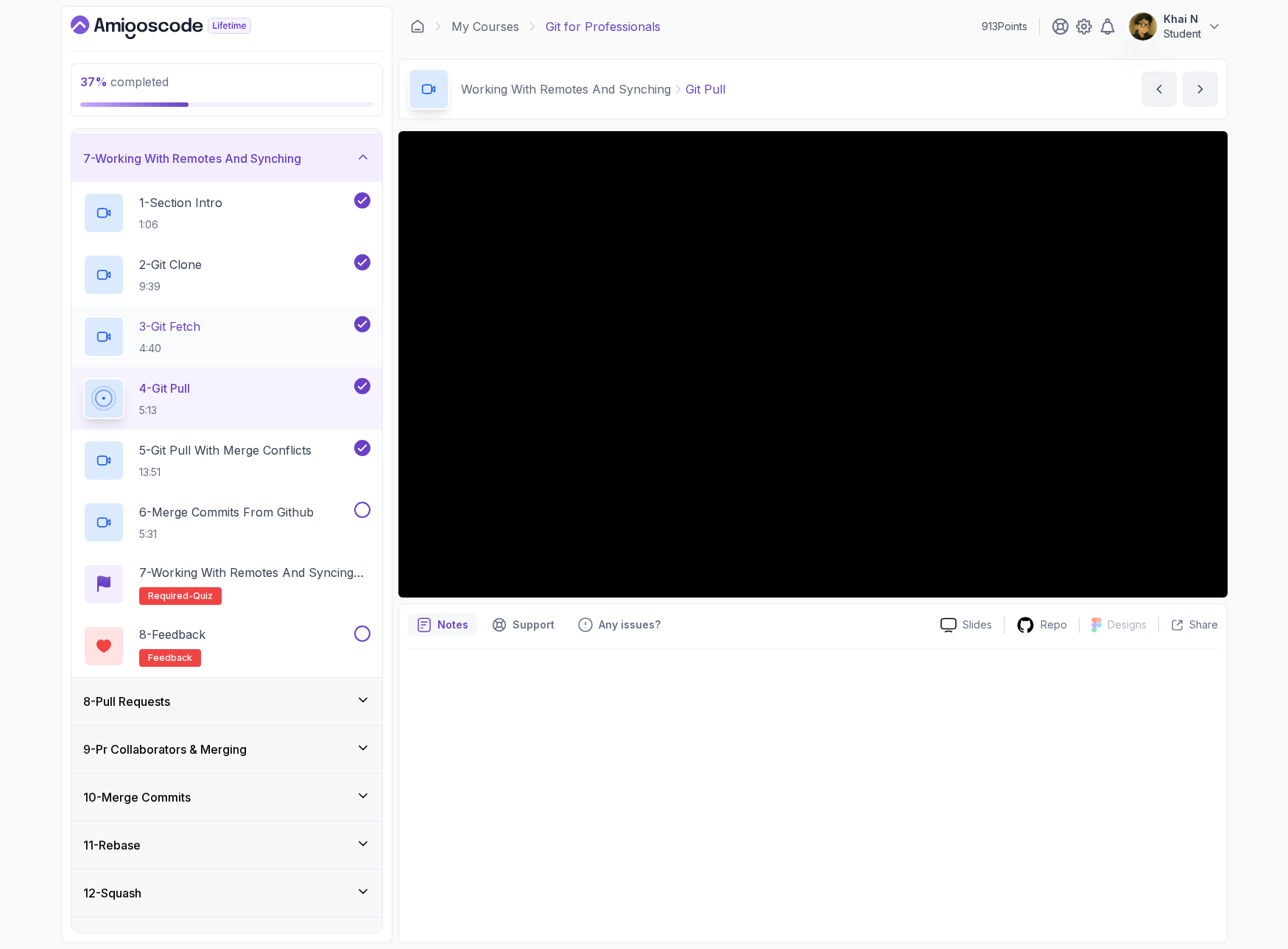
click at [275, 359] on div "3 - Git Fetch 4:40" at bounding box center [227, 336] width 311 height 62
click at [280, 344] on div "3 - Git Fetch 4:40" at bounding box center [218, 336] width 268 height 41
